Goal: Task Accomplishment & Management: Manage account settings

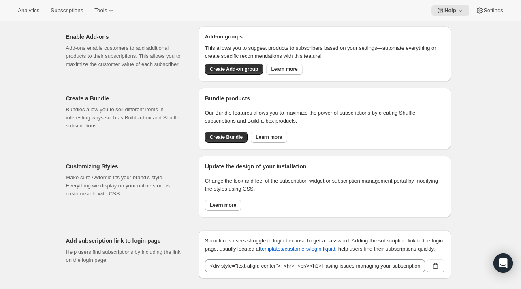
scroll to position [447, 0]
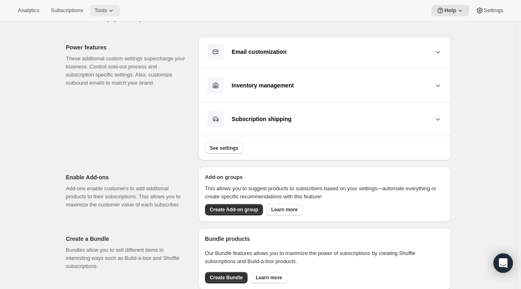
click at [89, 9] on button "Tools" at bounding box center [104, 10] width 30 height 11
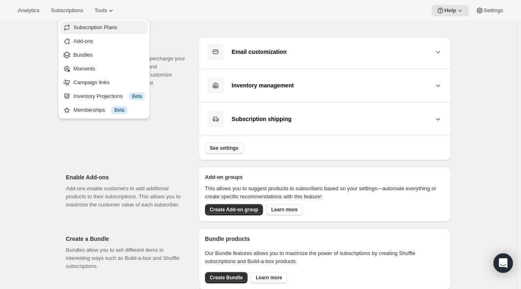
click at [91, 31] on span "Subscription Plans" at bounding box center [109, 27] width 72 height 8
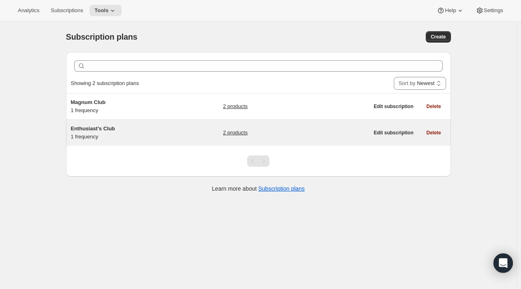
click at [136, 125] on h5 "Enthusiast's Club" at bounding box center [121, 129] width 101 height 8
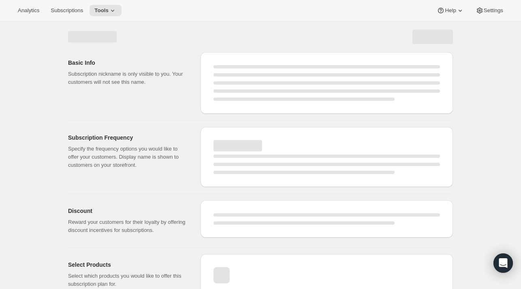
select select "WEEK"
select select "MONTH"
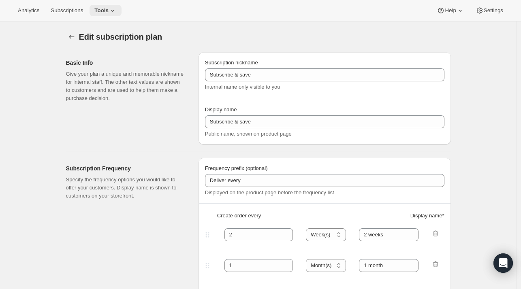
type input "Enthusiast's Club"
type input "3"
select select "MONTH"
type input "Quarterly Delivery"
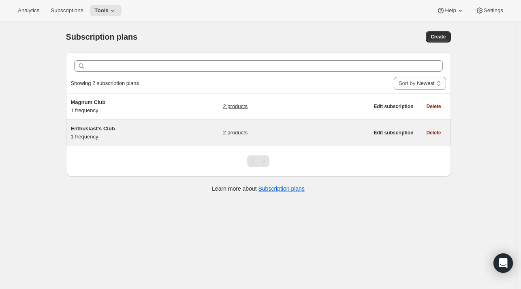
click at [172, 140] on div "Enthusiast's Club 1 frequency" at bounding box center [121, 133] width 101 height 16
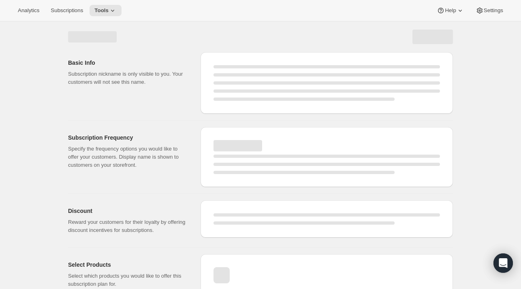
select select "WEEK"
select select "MONTH"
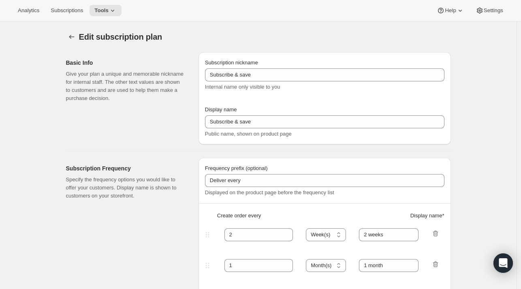
type input "Enthusiast's Club"
type input "3"
select select "MONTH"
type input "Quarterly Delivery"
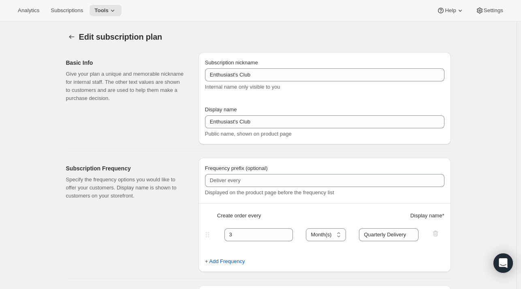
click at [510, 3] on div "Analytics Subscriptions Tools Help Settings" at bounding box center [260, 10] width 521 height 21
click at [494, 11] on span "Settings" at bounding box center [492, 10] width 19 height 6
